Goal: Book appointment/travel/reservation

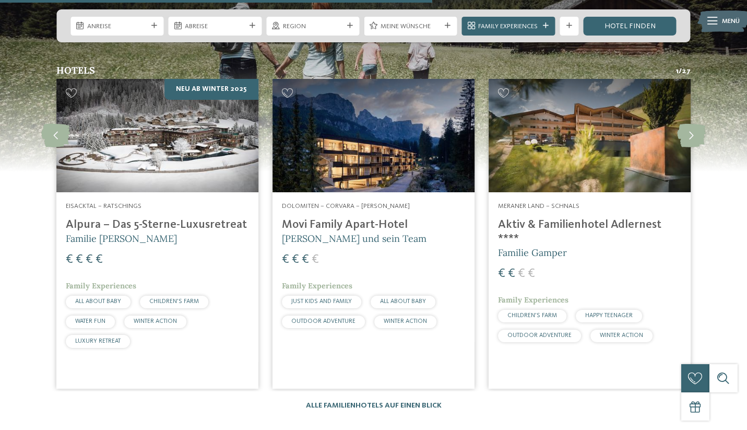
scroll to position [2467, 0]
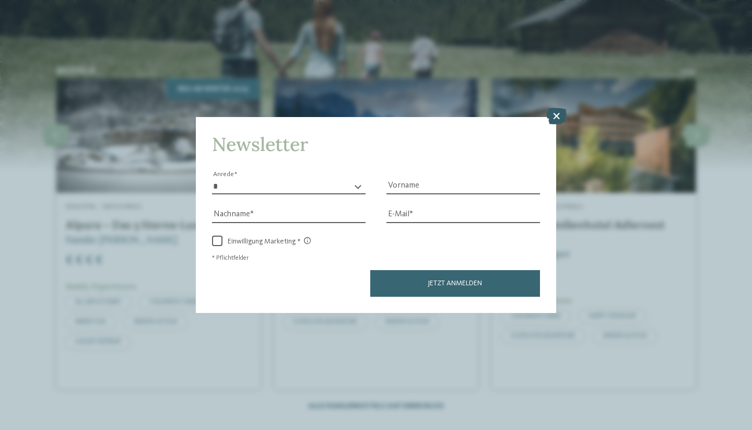
click at [556, 108] on icon at bounding box center [556, 116] width 20 height 17
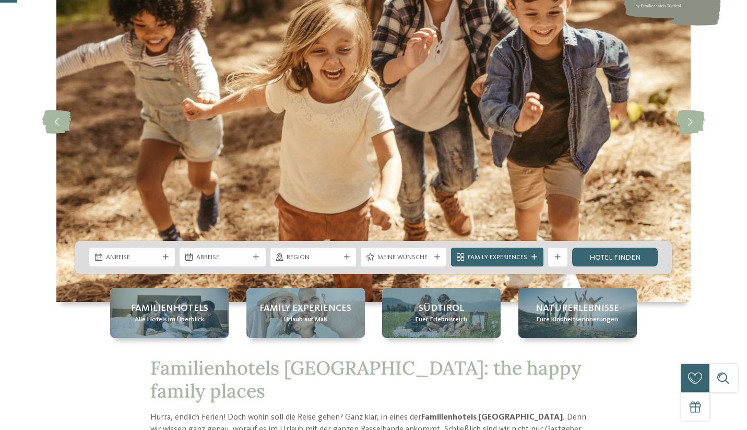
scroll to position [120, 0]
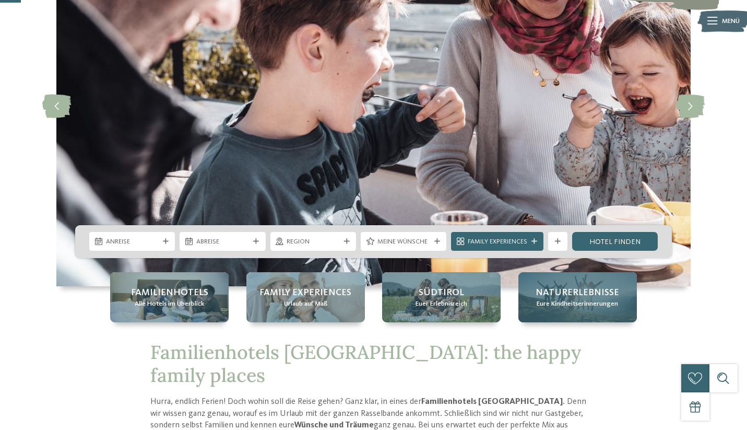
click at [601, 305] on span "Eure Kindheitserinnerungen" at bounding box center [577, 303] width 81 height 9
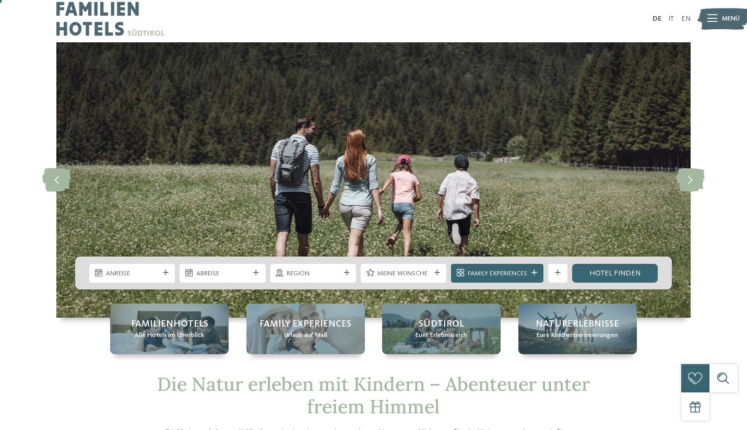
scroll to position [6, 0]
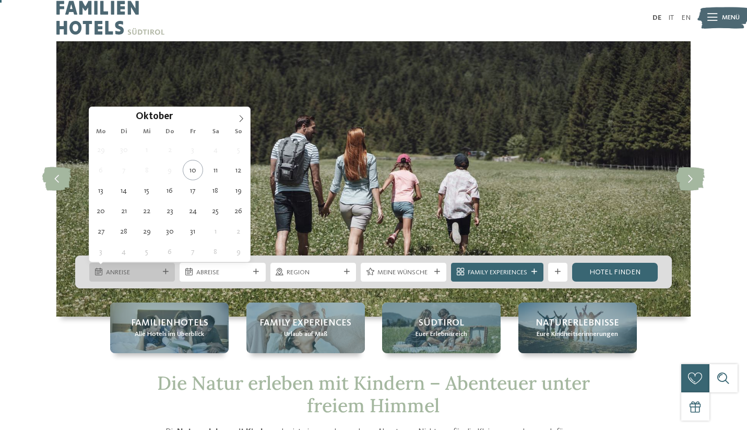
click at [154, 271] on span "Anreise" at bounding box center [132, 272] width 53 height 9
type div "[DATE]"
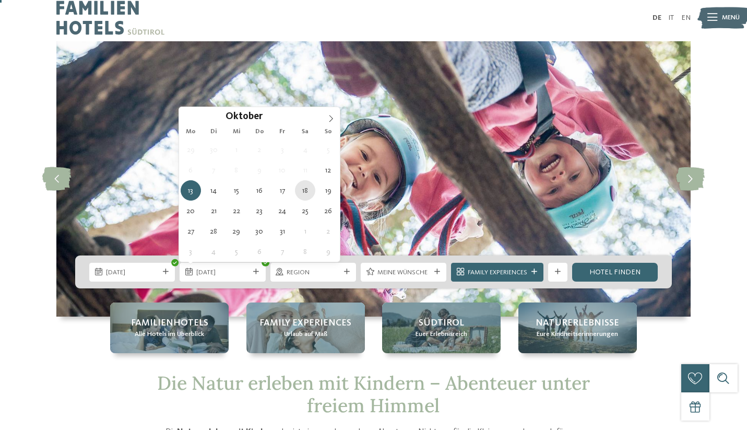
type div "[DATE]"
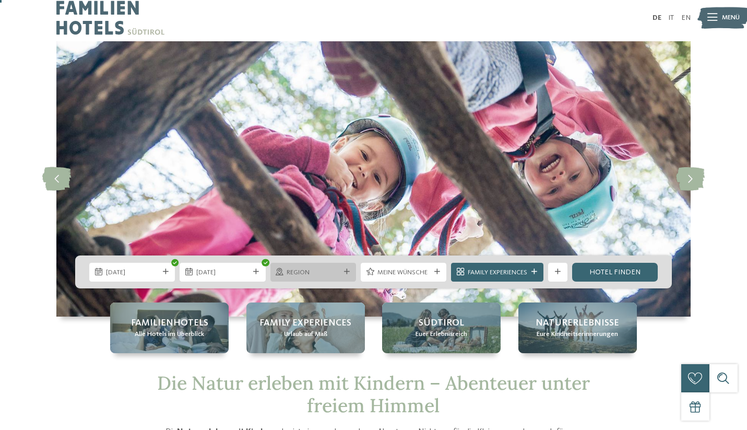
click at [344, 267] on div "Region" at bounding box center [314, 272] width 86 height 19
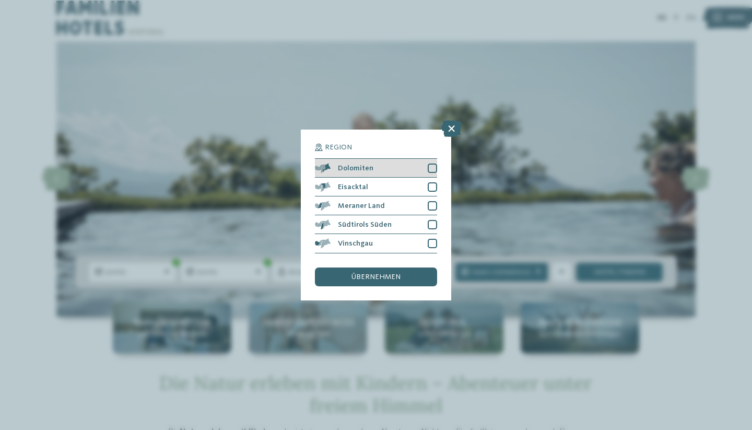
click at [435, 163] on div at bounding box center [432, 167] width 9 height 9
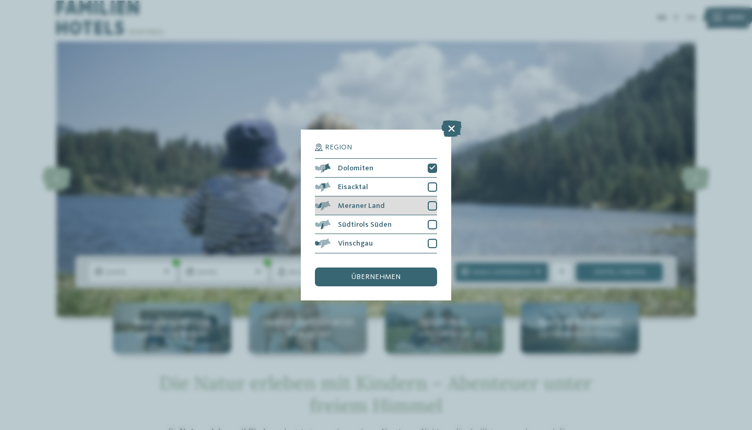
click at [434, 201] on div at bounding box center [432, 205] width 9 height 9
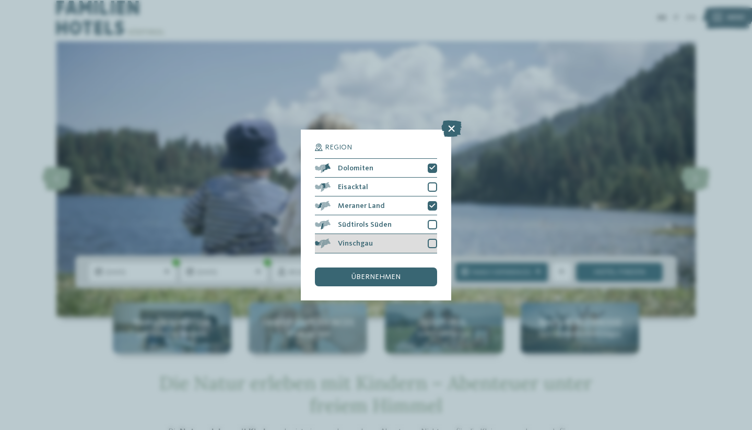
click at [433, 239] on div at bounding box center [432, 243] width 9 height 9
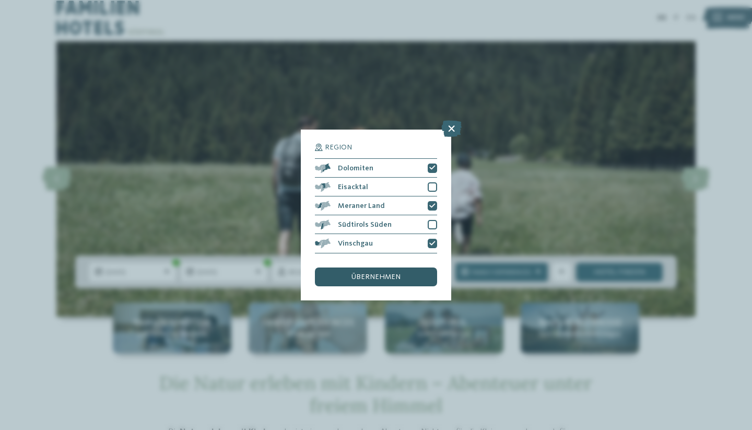
click at [390, 273] on span "übernehmen" at bounding box center [375, 276] width 49 height 7
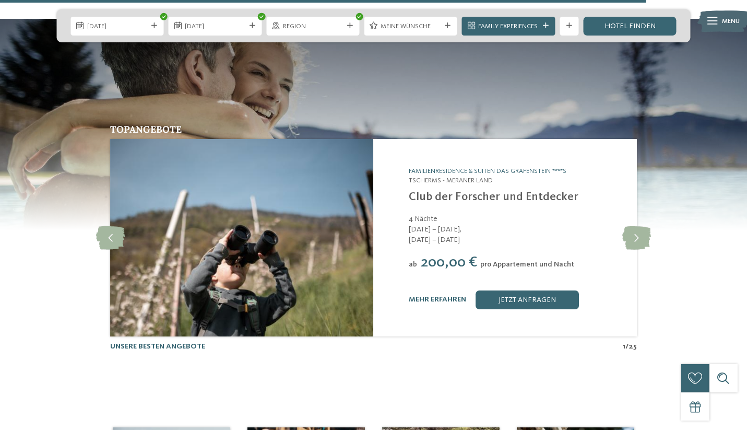
scroll to position [2334, 0]
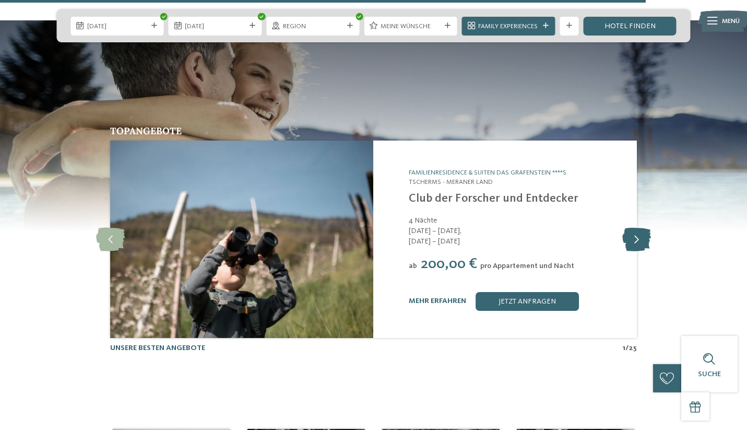
click at [637, 228] on icon at bounding box center [637, 240] width 29 height 24
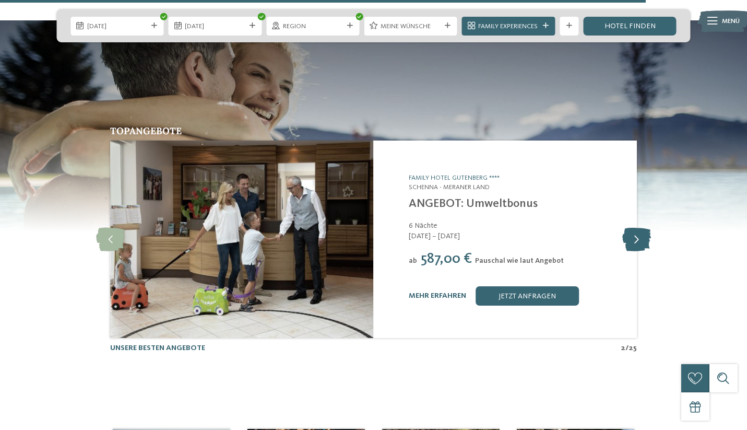
click at [644, 228] on icon at bounding box center [637, 240] width 29 height 24
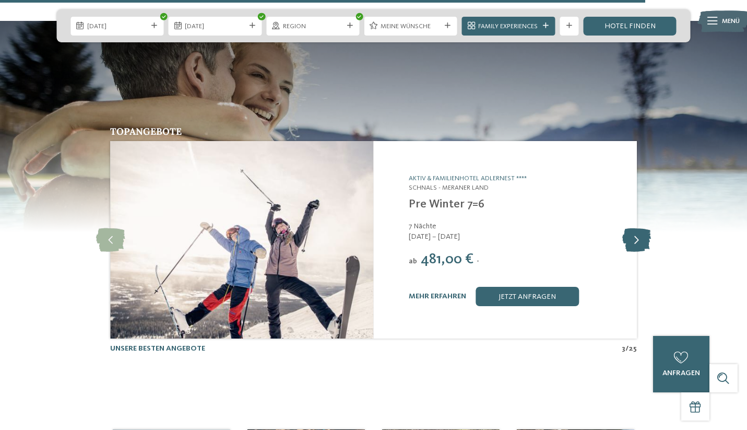
scroll to position [2332, 0]
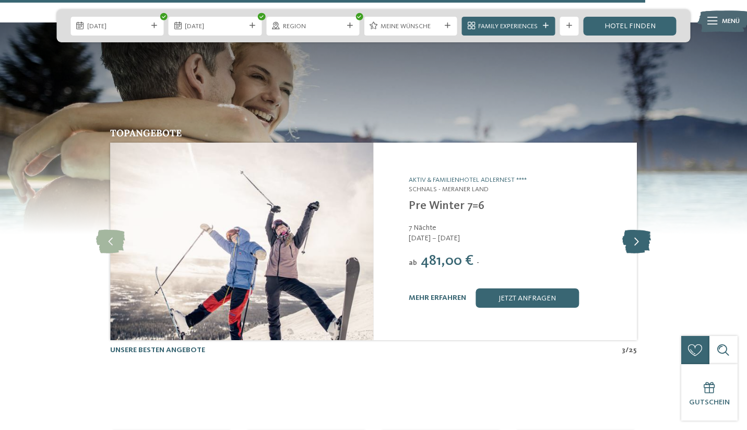
click at [641, 230] on icon at bounding box center [637, 242] width 29 height 24
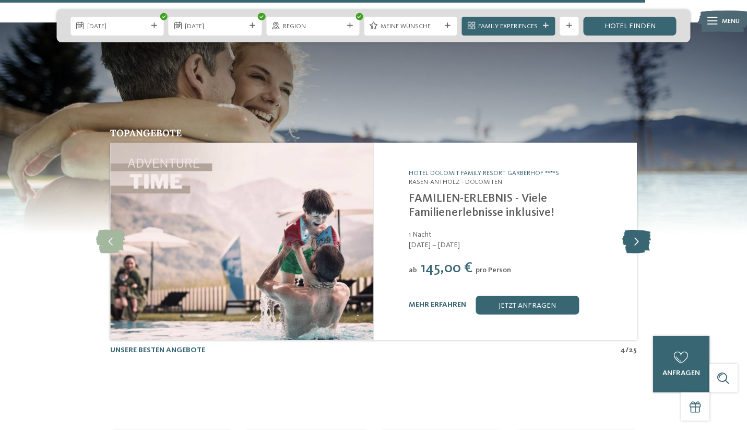
click at [641, 230] on icon at bounding box center [637, 242] width 29 height 24
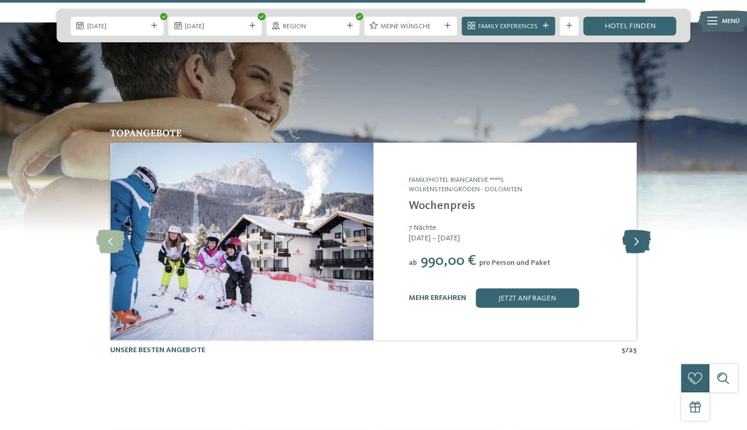
click at [641, 230] on icon at bounding box center [637, 242] width 29 height 24
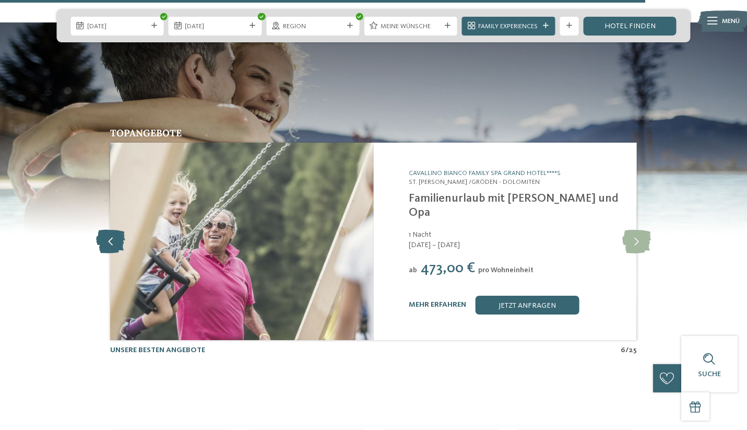
click at [111, 230] on icon at bounding box center [110, 242] width 29 height 24
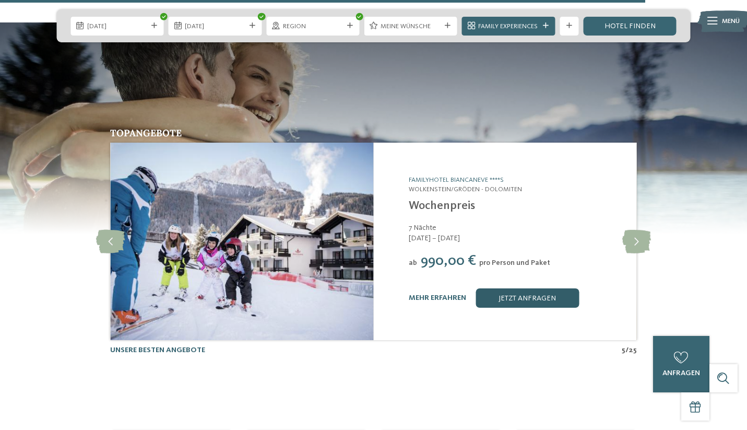
click at [525, 288] on link "jetzt anfragen" at bounding box center [527, 297] width 103 height 19
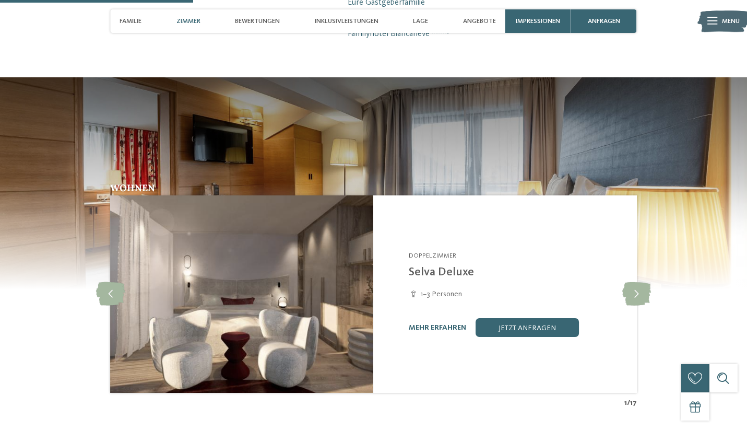
scroll to position [782, 0]
click at [635, 283] on icon at bounding box center [637, 295] width 29 height 24
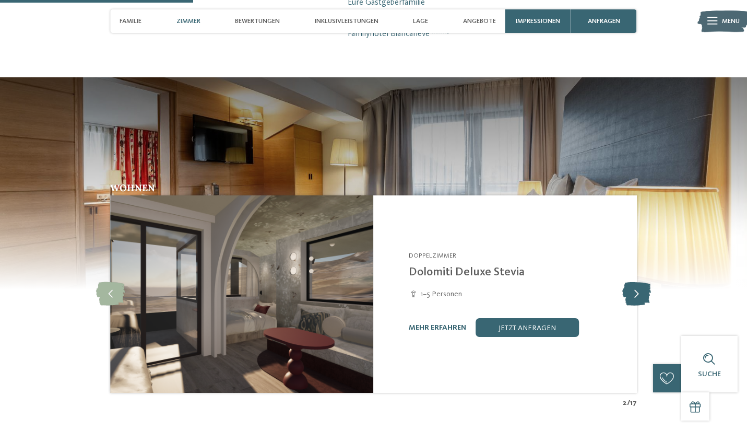
click at [635, 283] on icon at bounding box center [637, 295] width 29 height 24
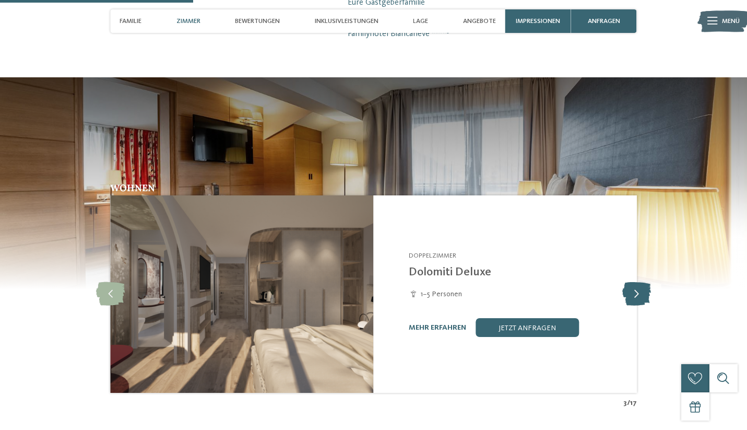
click at [635, 283] on icon at bounding box center [637, 295] width 29 height 24
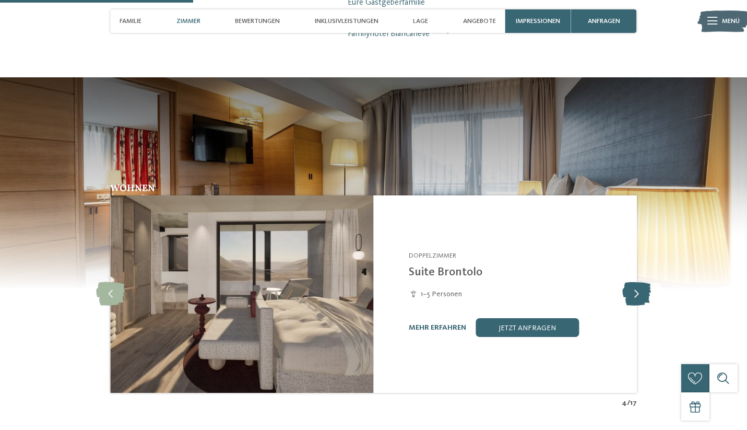
click at [638, 283] on icon at bounding box center [637, 295] width 29 height 24
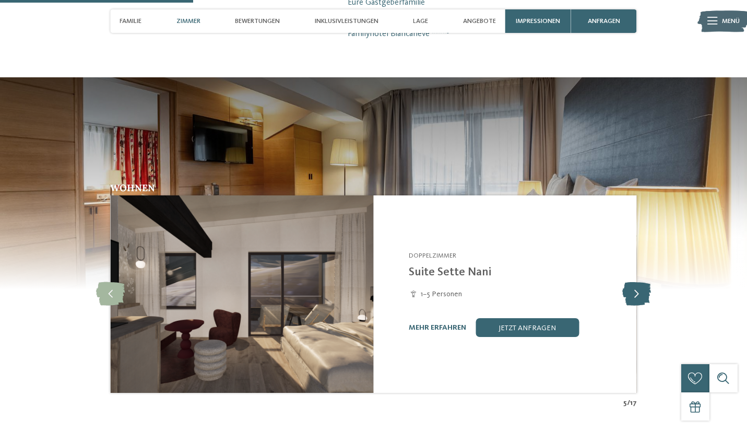
click at [638, 283] on icon at bounding box center [637, 295] width 29 height 24
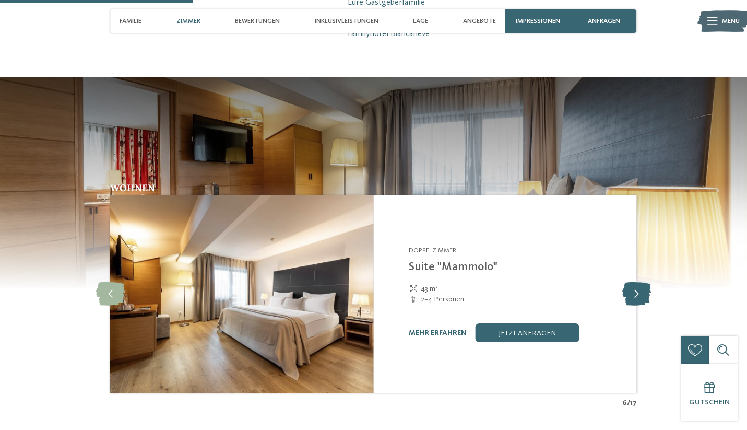
click at [638, 283] on icon at bounding box center [637, 295] width 29 height 24
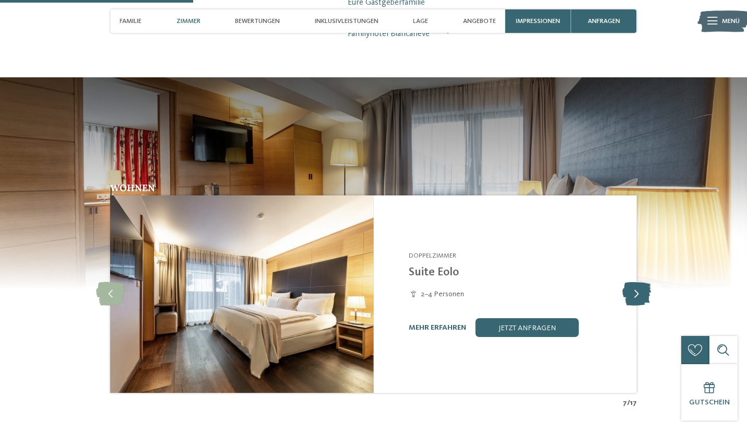
click at [638, 283] on icon at bounding box center [637, 295] width 29 height 24
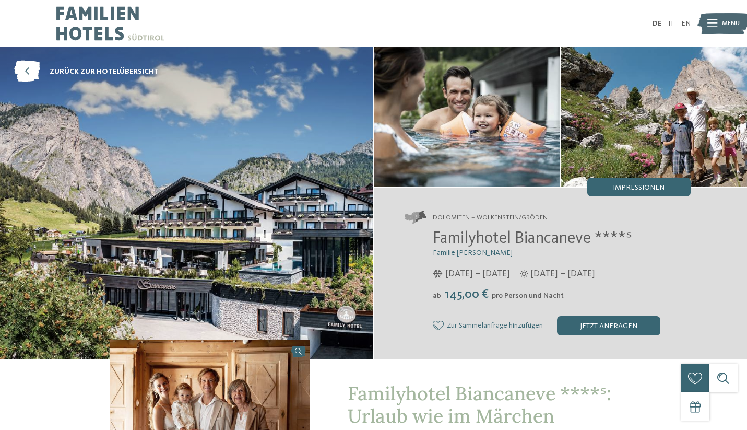
scroll to position [0, 0]
